Goal: Task Accomplishment & Management: Manage account settings

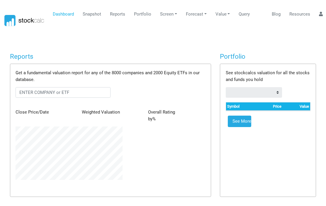
scroll to position [53, 116]
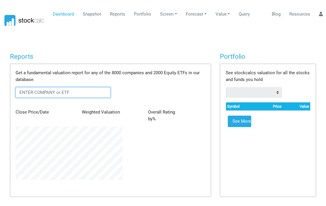
click at [28, 90] on input "text" at bounding box center [63, 92] width 95 height 11
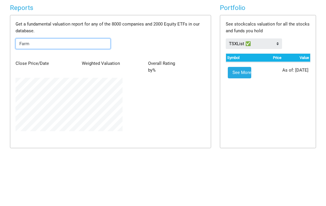
click at [60, 87] on input "Farm" at bounding box center [63, 92] width 95 height 11
type input "Afrm"
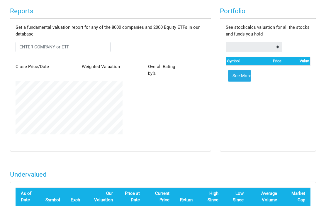
scroll to position [50, 0]
click at [79, 44] on input "text" at bounding box center [63, 47] width 95 height 11
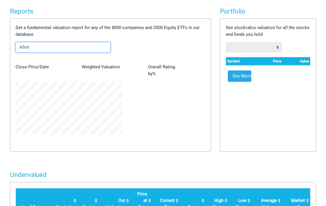
type input "Afrm"
click at [130, 45] on form "Afrm" at bounding box center [111, 47] width 190 height 11
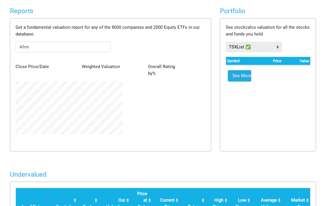
click at [239, 59] on th "Symbol" at bounding box center [241, 61] width 30 height 8
click at [246, 74] on link "See More" at bounding box center [239, 76] width 23 height 12
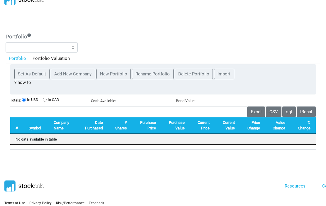
scroll to position [25, 0]
click at [70, 73] on button "Add New Company" at bounding box center [73, 74] width 45 height 11
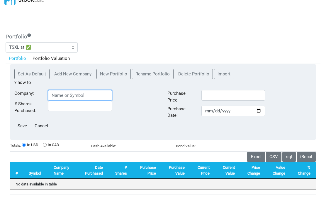
click at [64, 93] on input "Company:" at bounding box center [80, 95] width 64 height 11
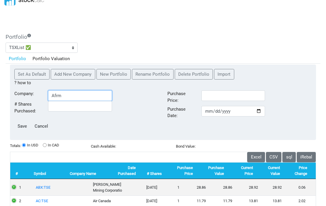
type input "Afrm"
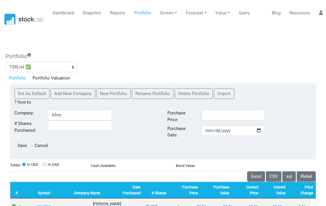
scroll to position [6, 0]
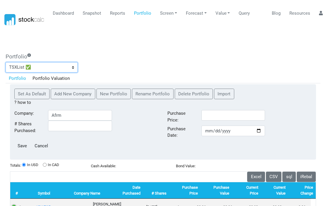
click at [74, 67] on select "Dow30 Stocks TSXList ✅" at bounding box center [42, 67] width 72 height 11
select select "1799425"
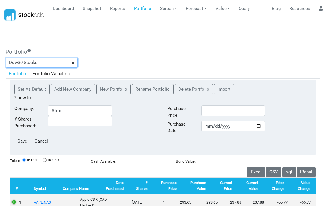
scroll to position [0, 0]
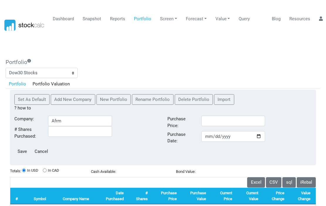
click at [96, 20] on link "Snapshot" at bounding box center [92, 18] width 23 height 11
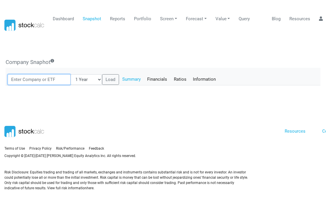
click at [51, 80] on input "text" at bounding box center [39, 79] width 63 height 11
click at [51, 76] on input "text" at bounding box center [39, 79] width 63 height 11
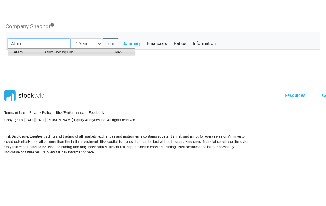
click at [24, 85] on span "AFRM" at bounding box center [24, 87] width 30 height 5
type input "AFRM:NAS"
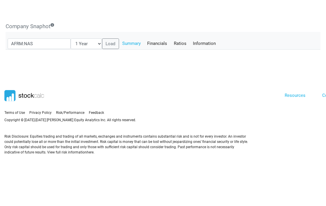
scroll to position [26, 0]
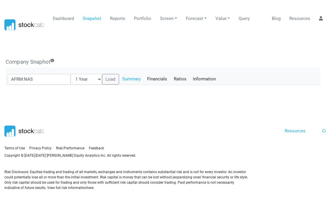
click at [124, 74] on link "Summary" at bounding box center [131, 79] width 25 height 10
click at [102, 74] on button "Load" at bounding box center [110, 79] width 17 height 11
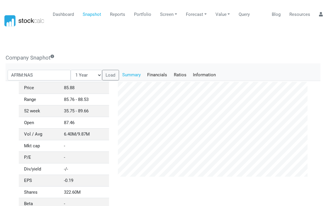
scroll to position [3, 0]
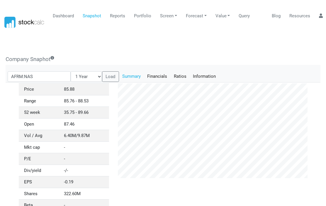
click at [151, 74] on link "Financials" at bounding box center [157, 77] width 27 height 10
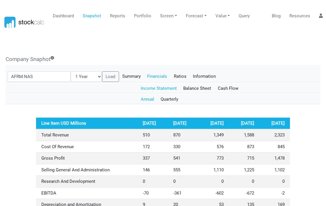
scroll to position [3, 0]
click at [174, 74] on link "Ratios" at bounding box center [180, 76] width 19 height 10
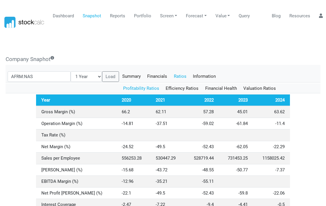
click at [228, 88] on link "Financial Health" at bounding box center [221, 88] width 38 height 10
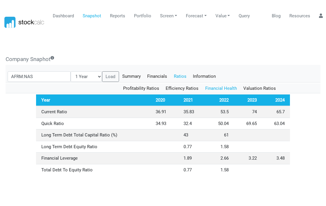
click at [263, 88] on link "Valuation Ratios" at bounding box center [259, 88] width 39 height 10
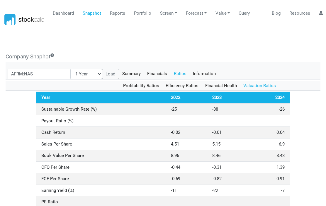
scroll to position [0, 0]
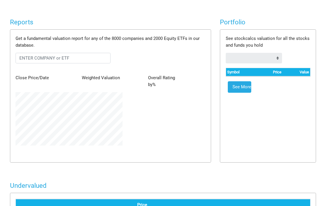
scroll to position [39, 0]
